Goal: Navigation & Orientation: Find specific page/section

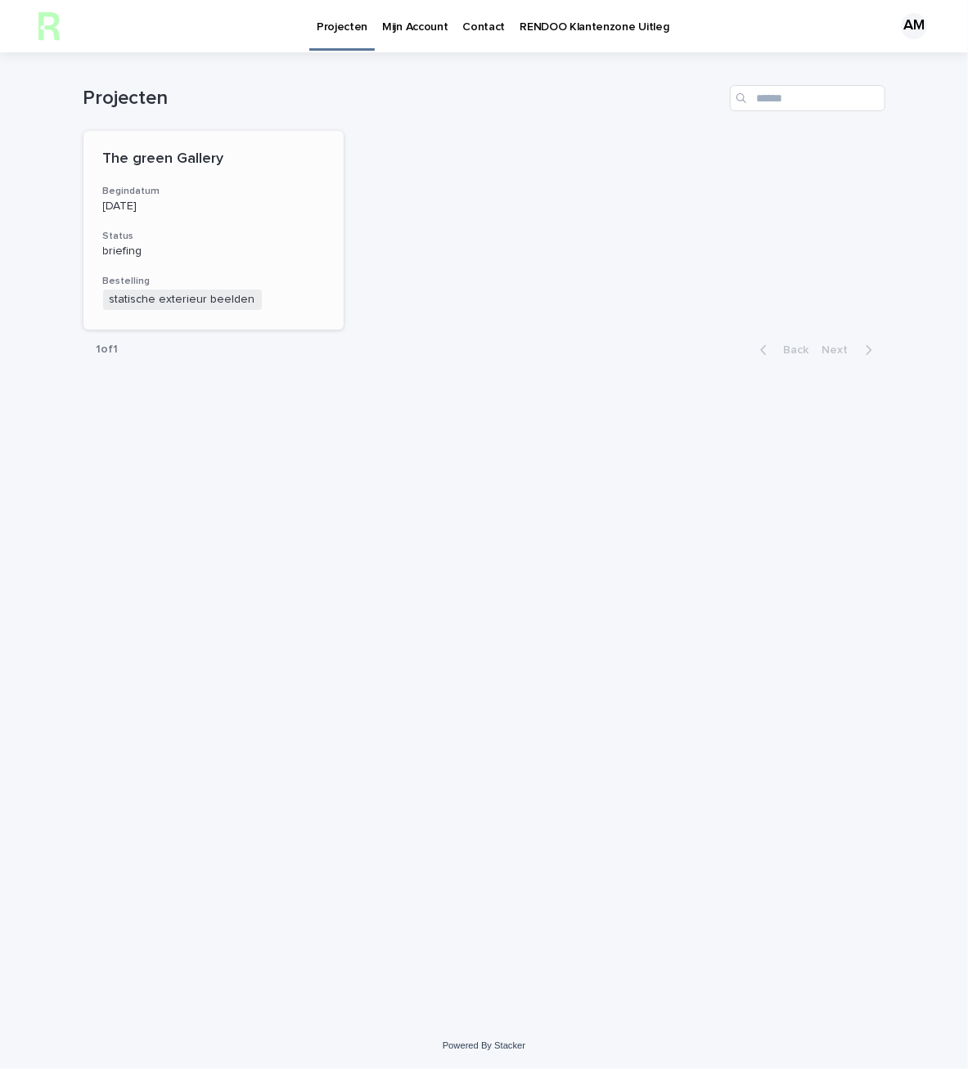
click at [219, 222] on div "The green Gallery Begindatum [DATE] Status briefing Bestelling statische exteri…" at bounding box center [213, 230] width 261 height 199
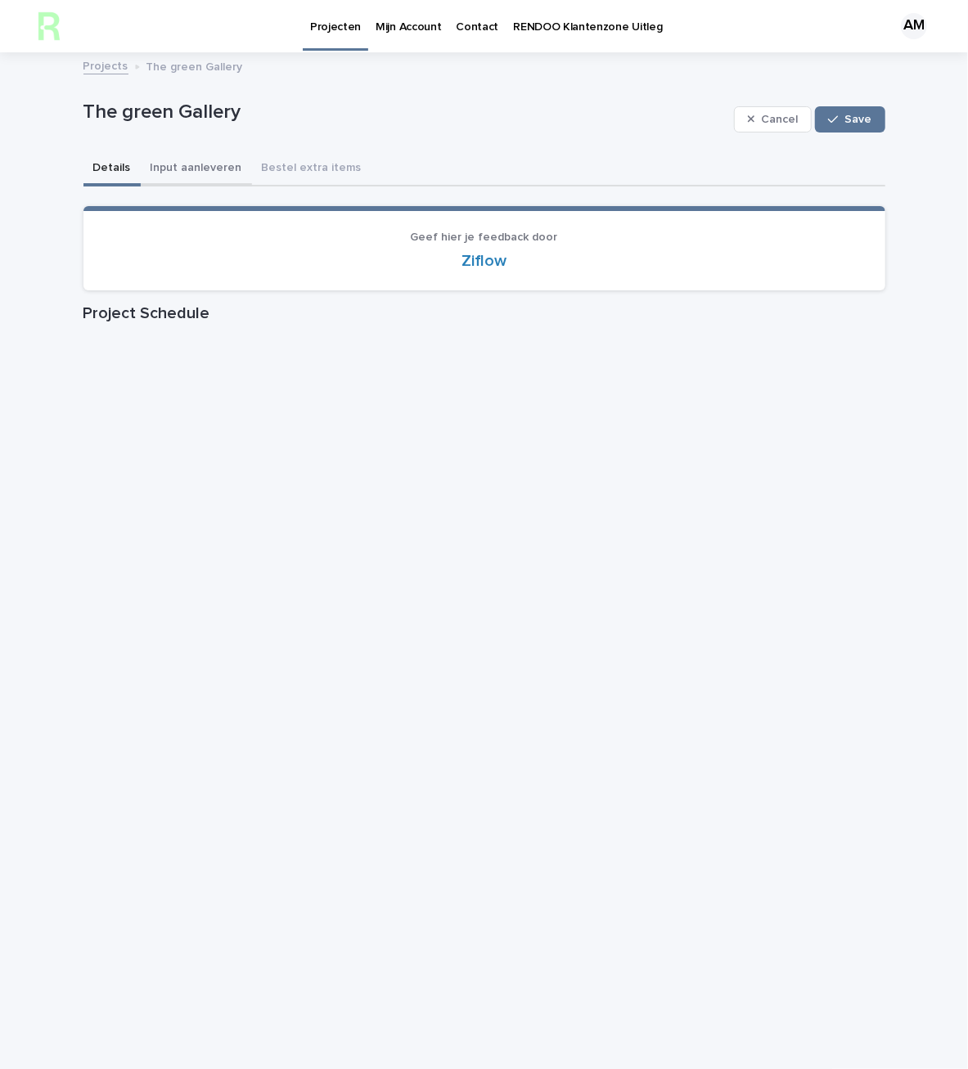
click at [182, 162] on button "Input aanleveren" at bounding box center [196, 169] width 111 height 34
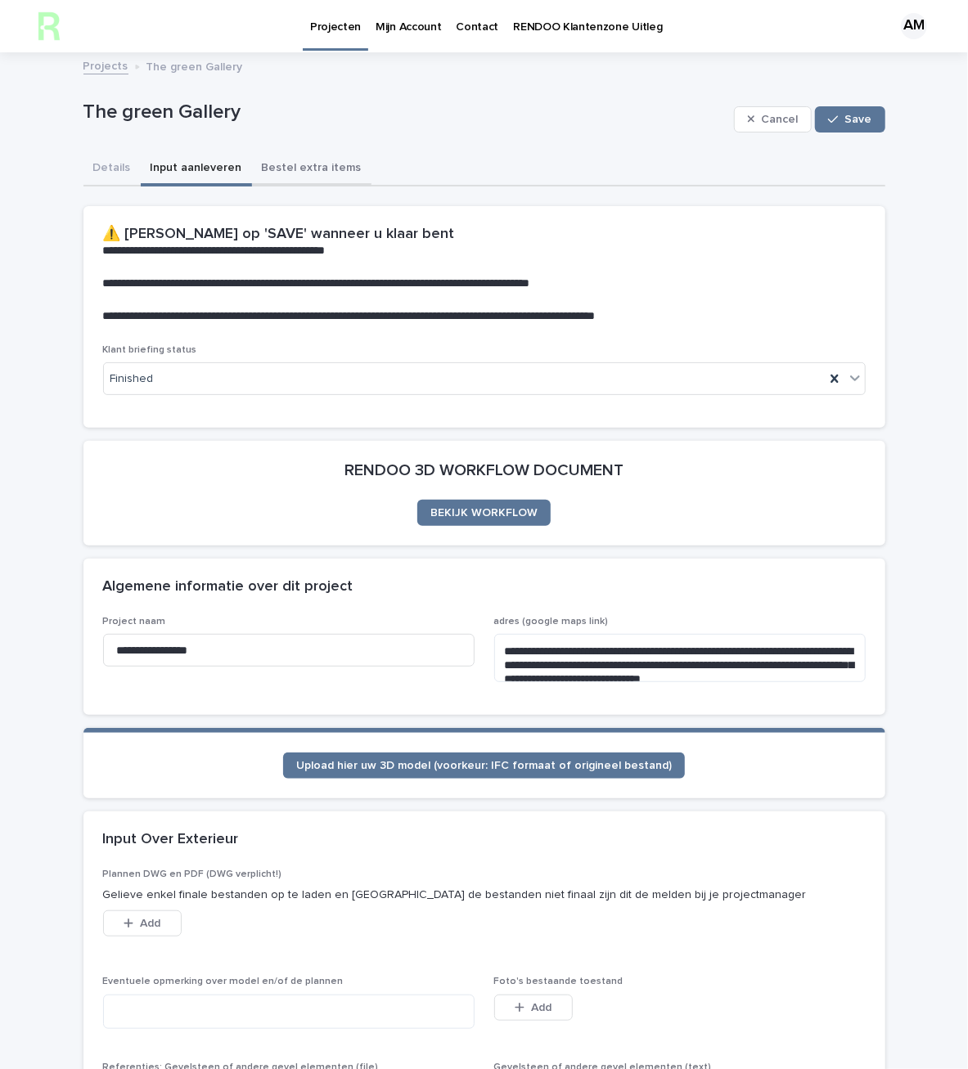
click at [272, 170] on button "Bestel extra items" at bounding box center [311, 169] width 119 height 34
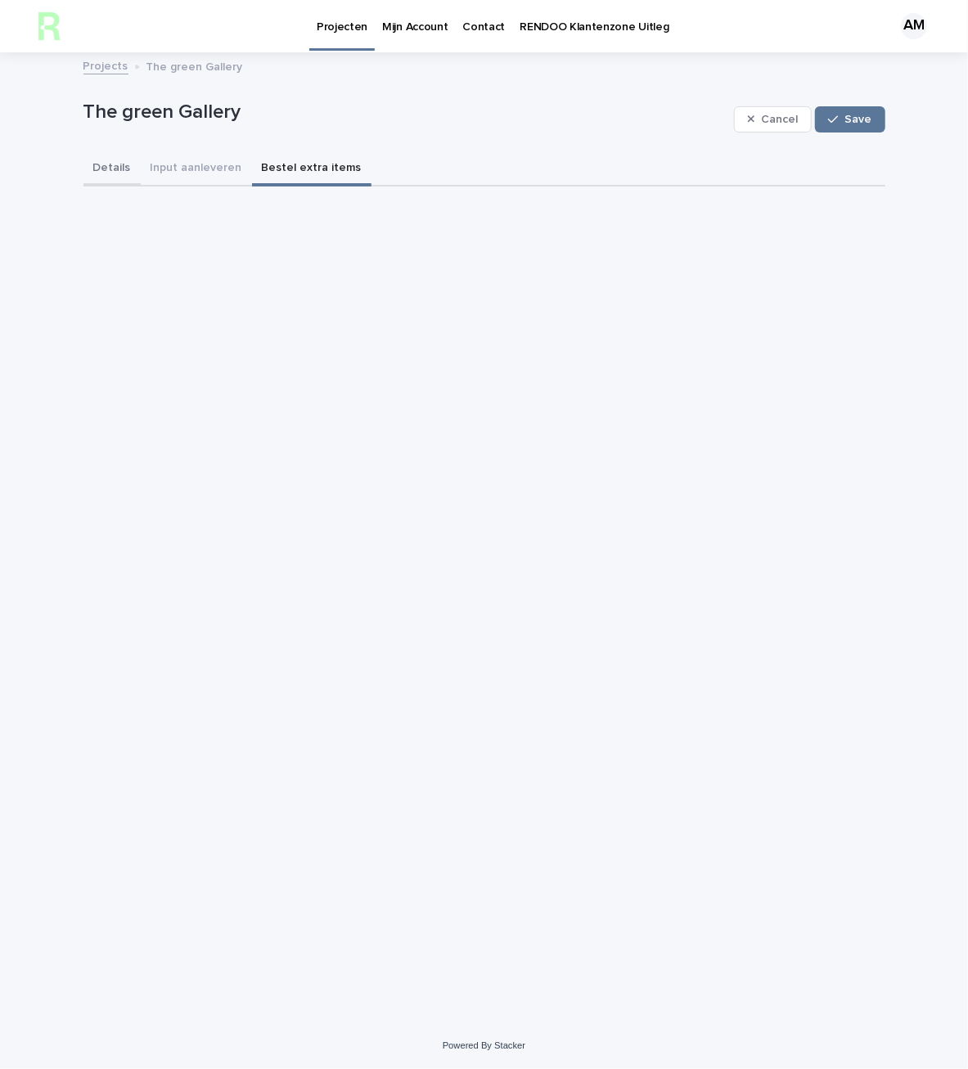
click at [108, 171] on button "Details" at bounding box center [111, 169] width 57 height 34
